Goal: Task Accomplishment & Management: Use online tool/utility

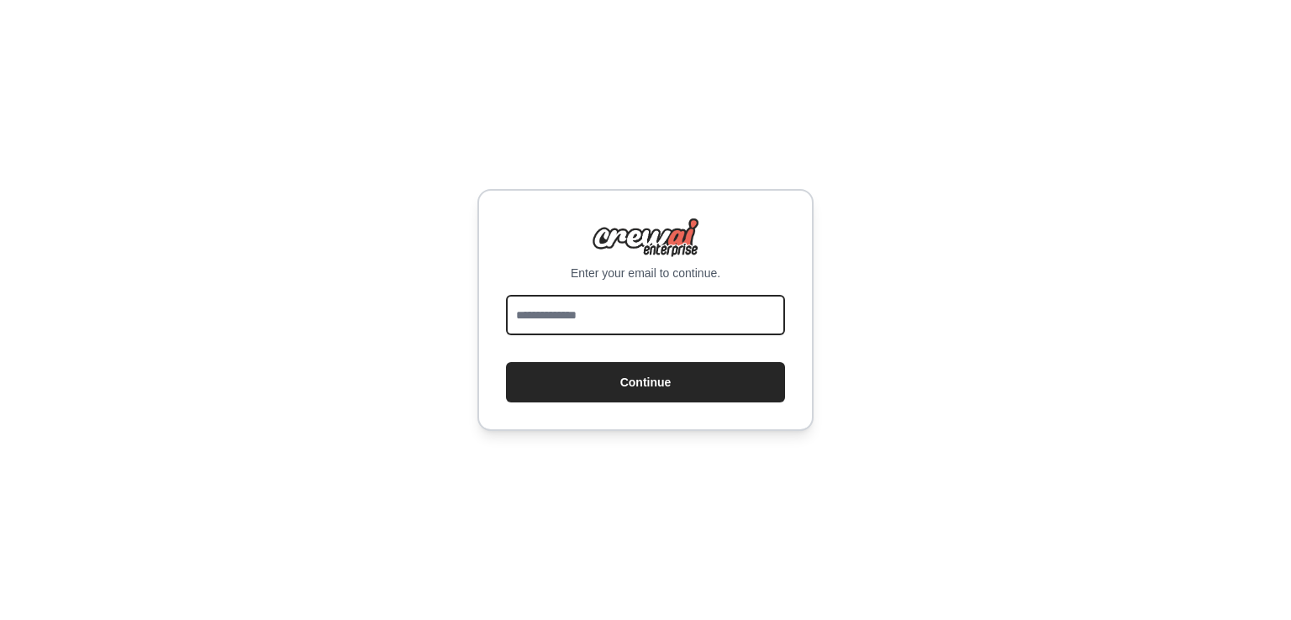
click at [612, 320] on input "email" at bounding box center [645, 315] width 279 height 40
type input "**********"
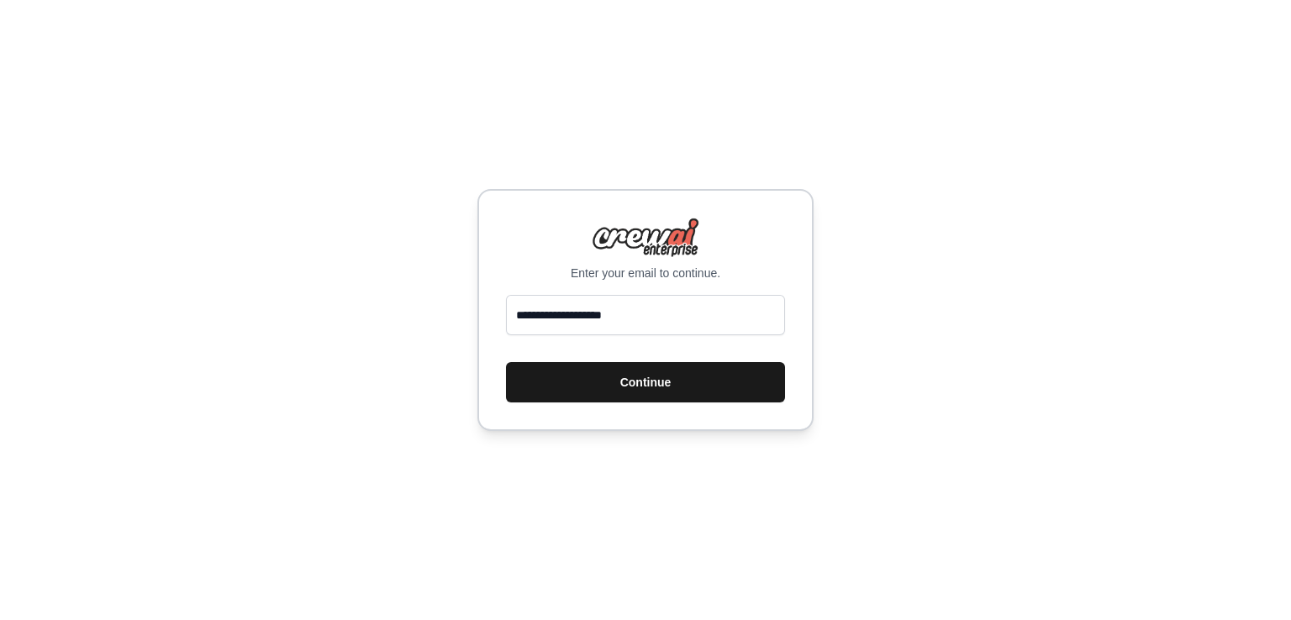
click at [579, 373] on button "Continue" at bounding box center [645, 382] width 279 height 40
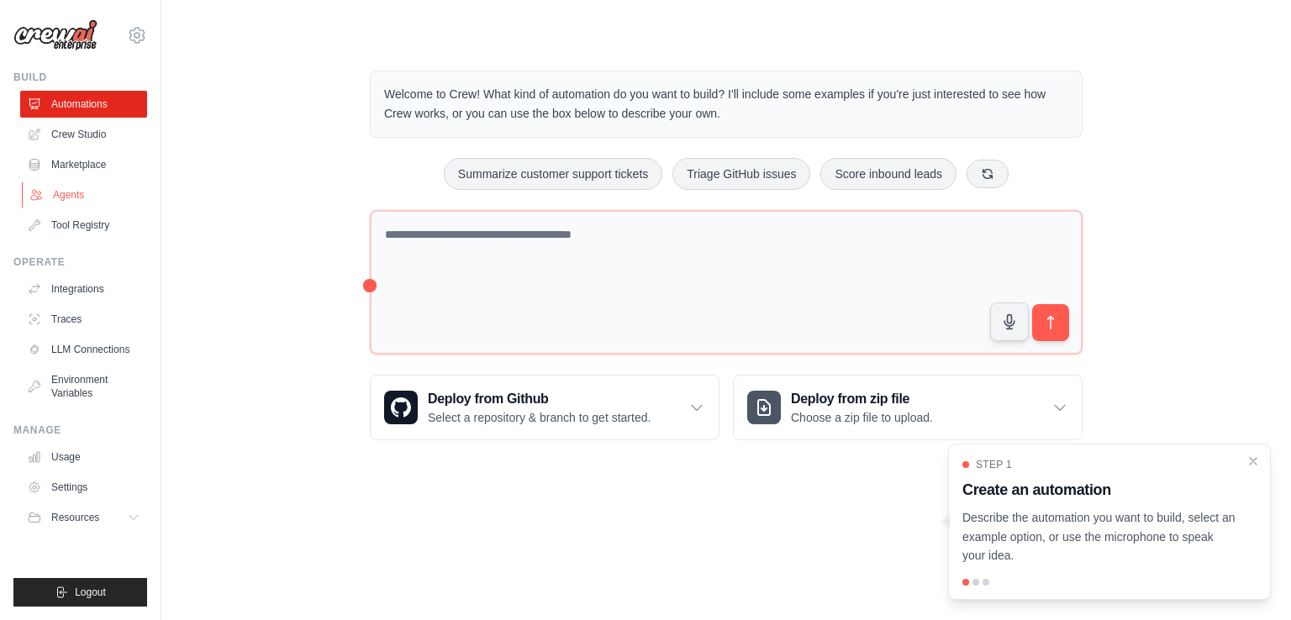
click at [64, 191] on link "Agents" at bounding box center [85, 194] width 127 height 27
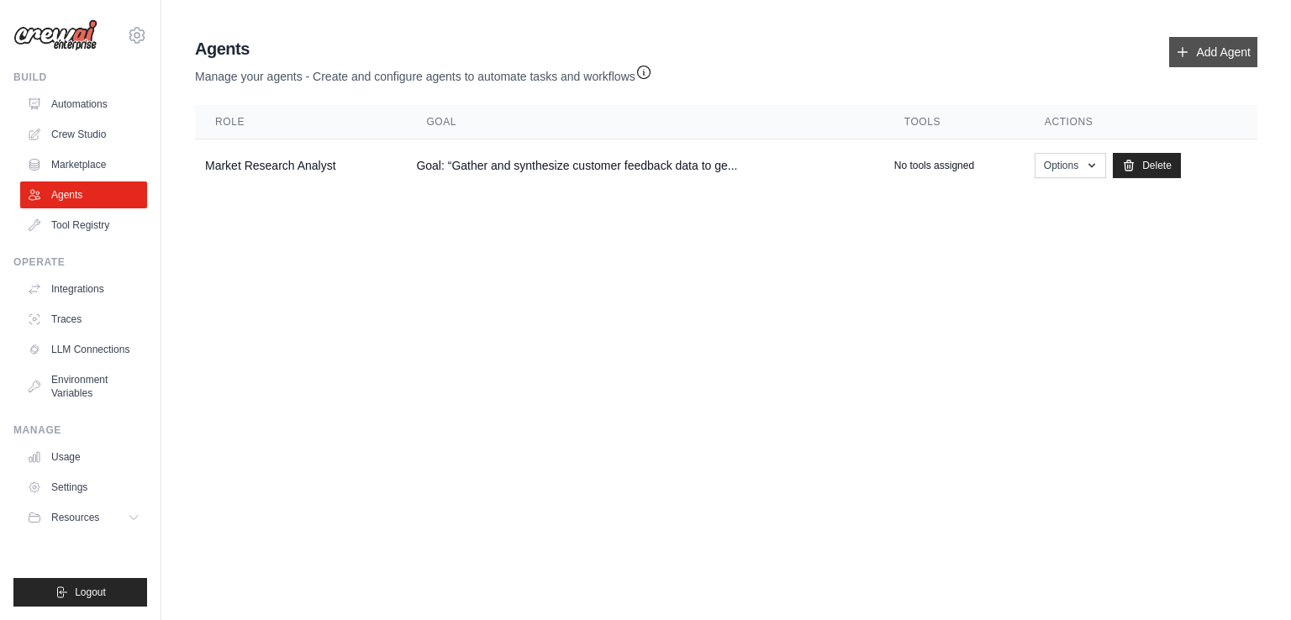
click at [1190, 42] on link "Add Agent" at bounding box center [1213, 52] width 88 height 30
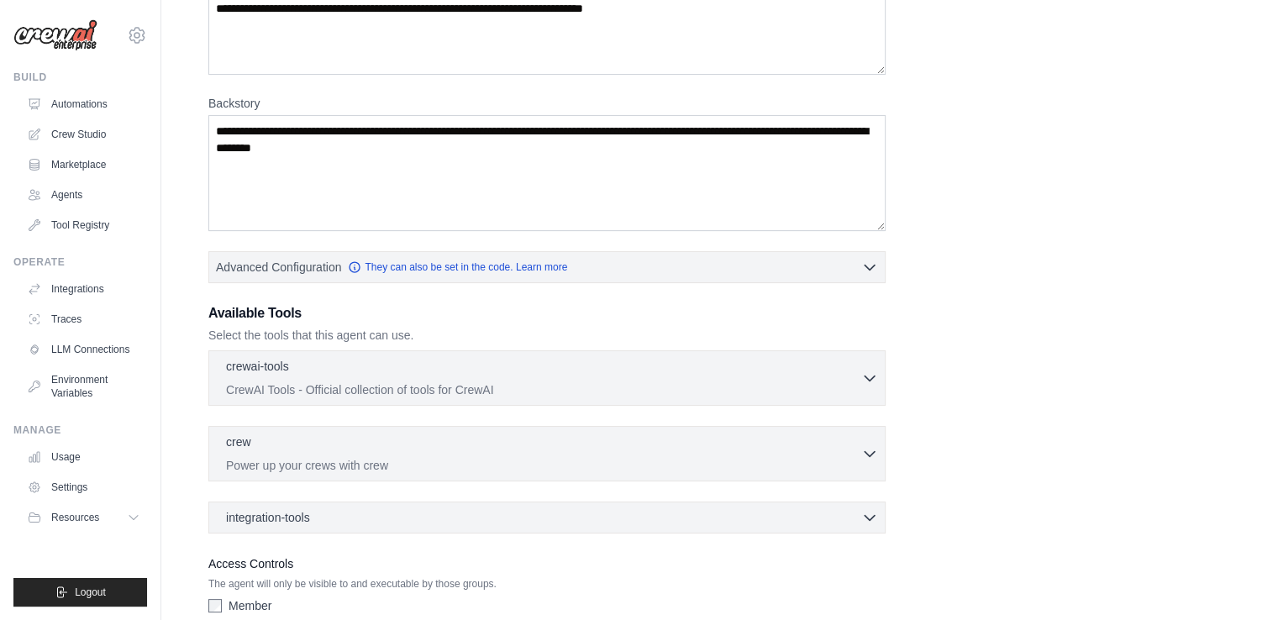
scroll to position [202, 0]
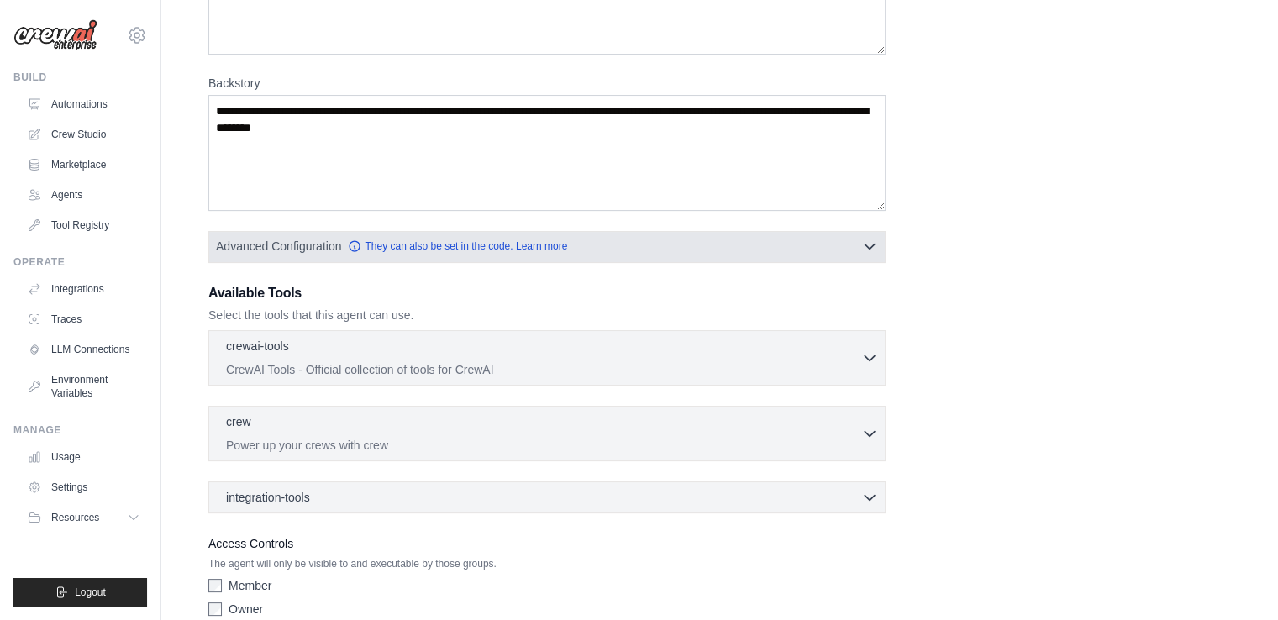
click at [457, 235] on button "Advanced Configuration They can also be set in the code. Learn more" at bounding box center [547, 246] width 676 height 30
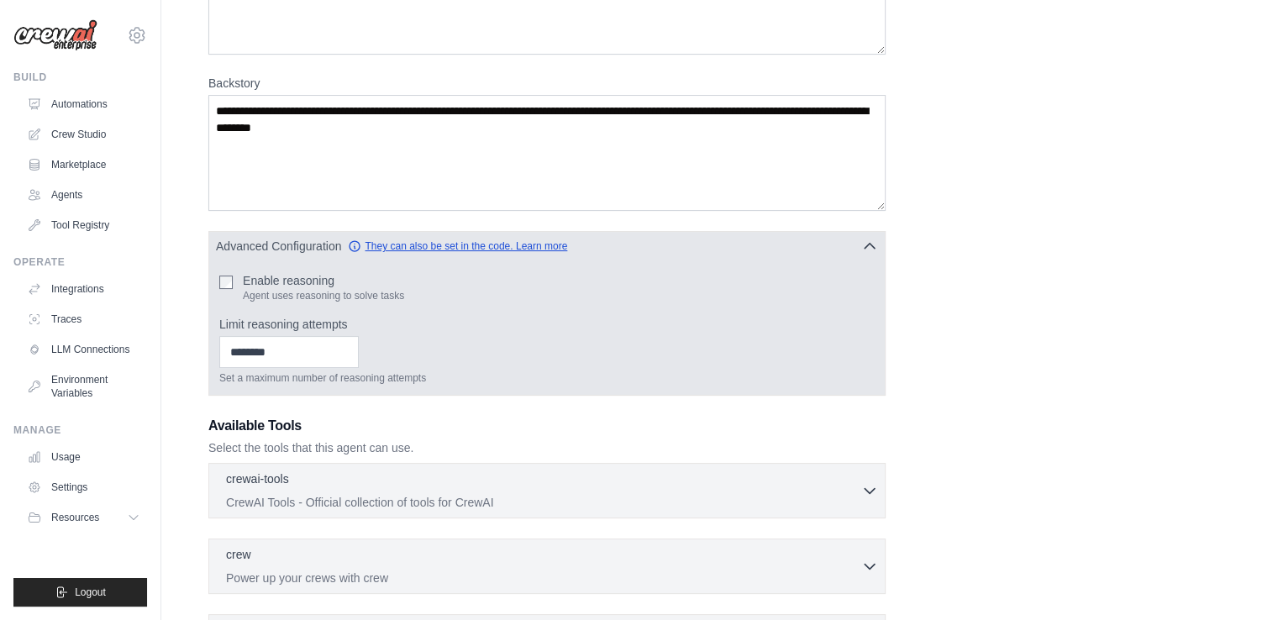
click at [457, 246] on link "They can also be set in the code. Learn more" at bounding box center [457, 245] width 219 height 13
